Goal: Find specific page/section: Find specific page/section

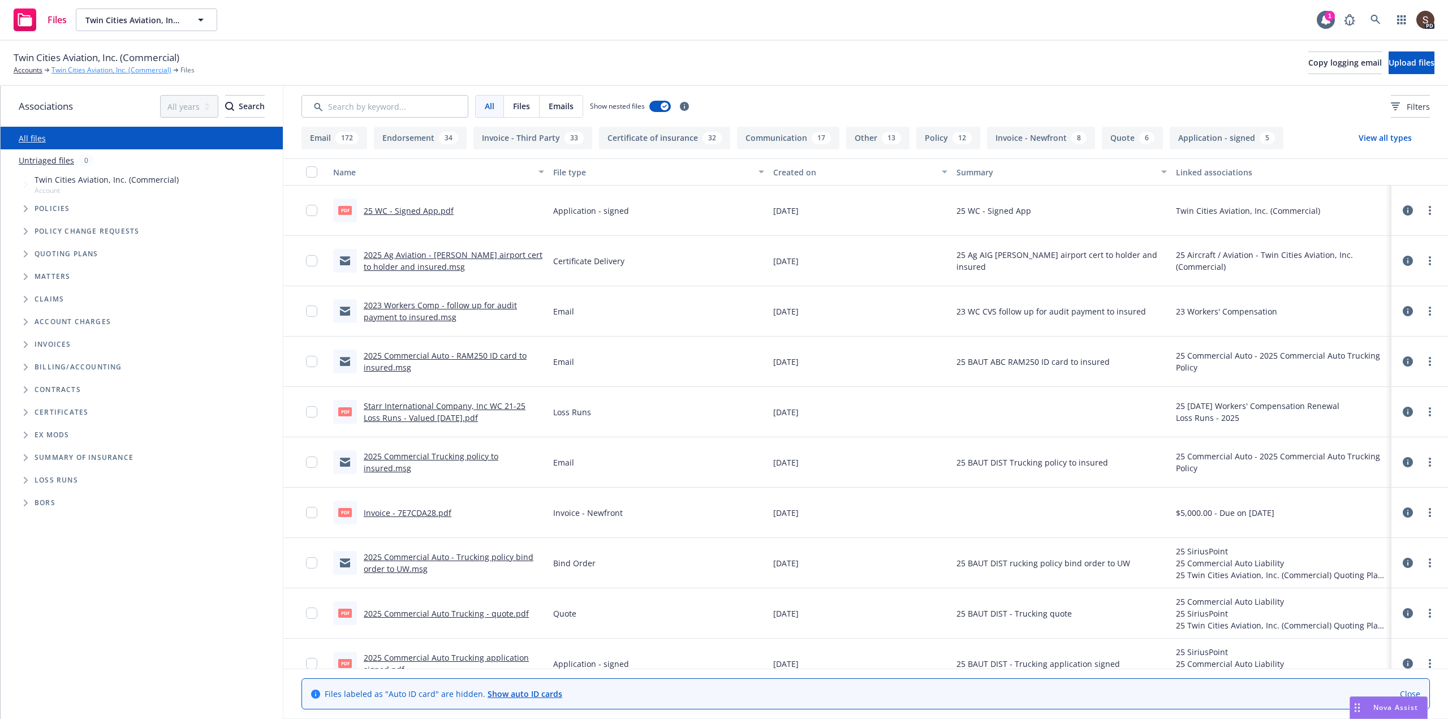
click at [122, 69] on link "Twin Cities Aviation, Inc. (Commercial)" at bounding box center [111, 70] width 120 height 10
